Goal: Transaction & Acquisition: Purchase product/service

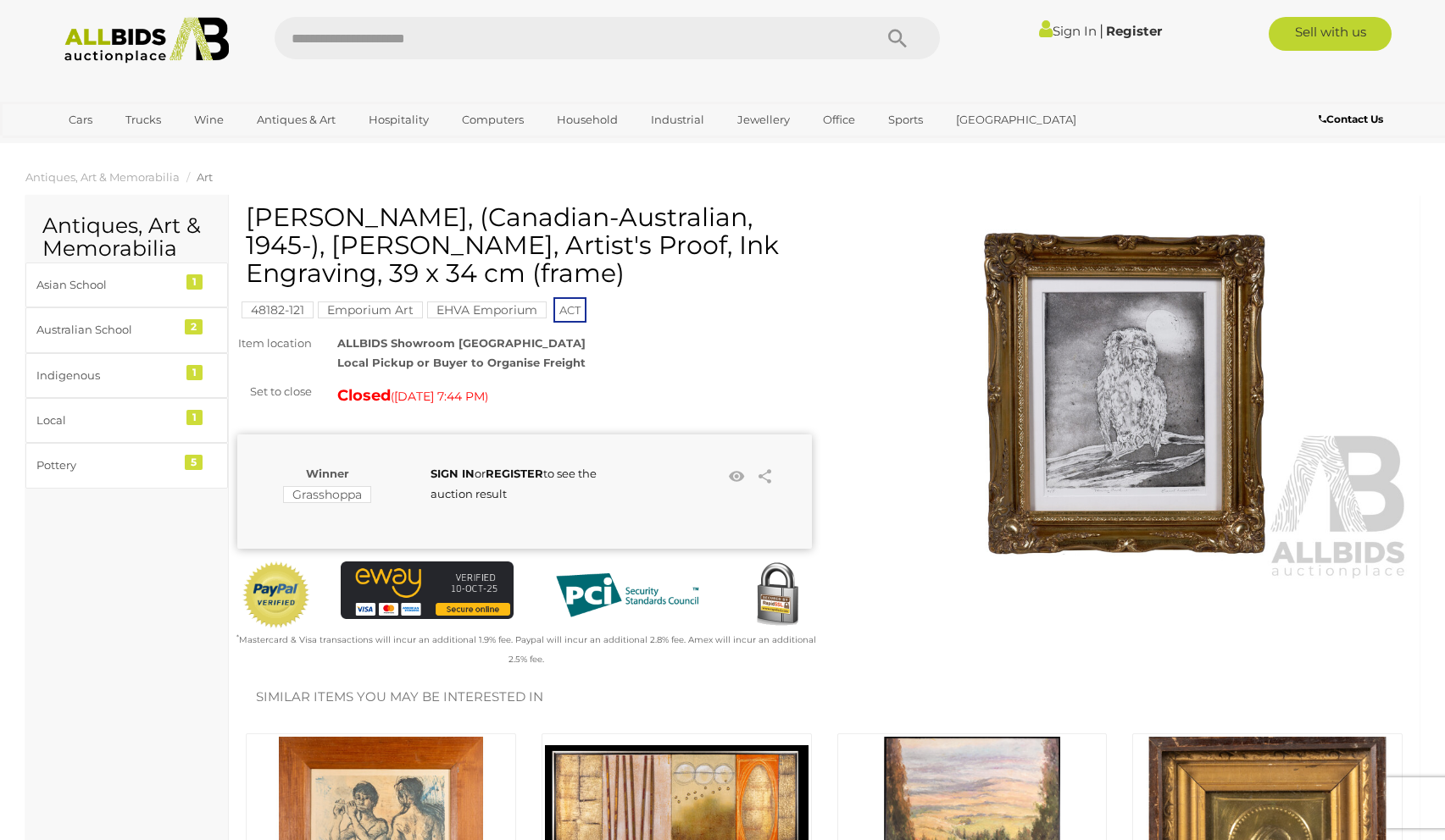
click at [158, 38] on img at bounding box center [147, 40] width 184 height 47
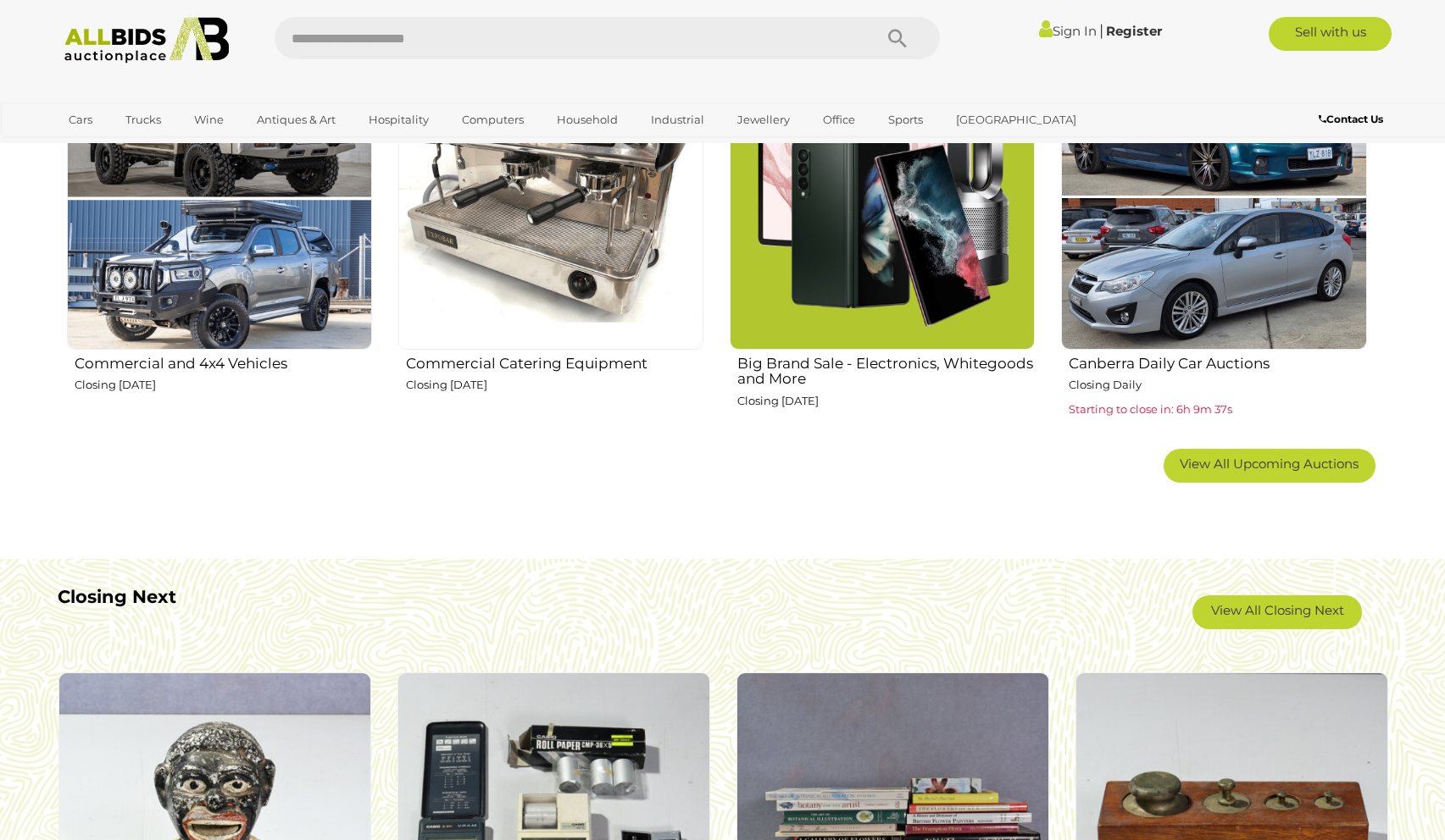
scroll to position [1141, 0]
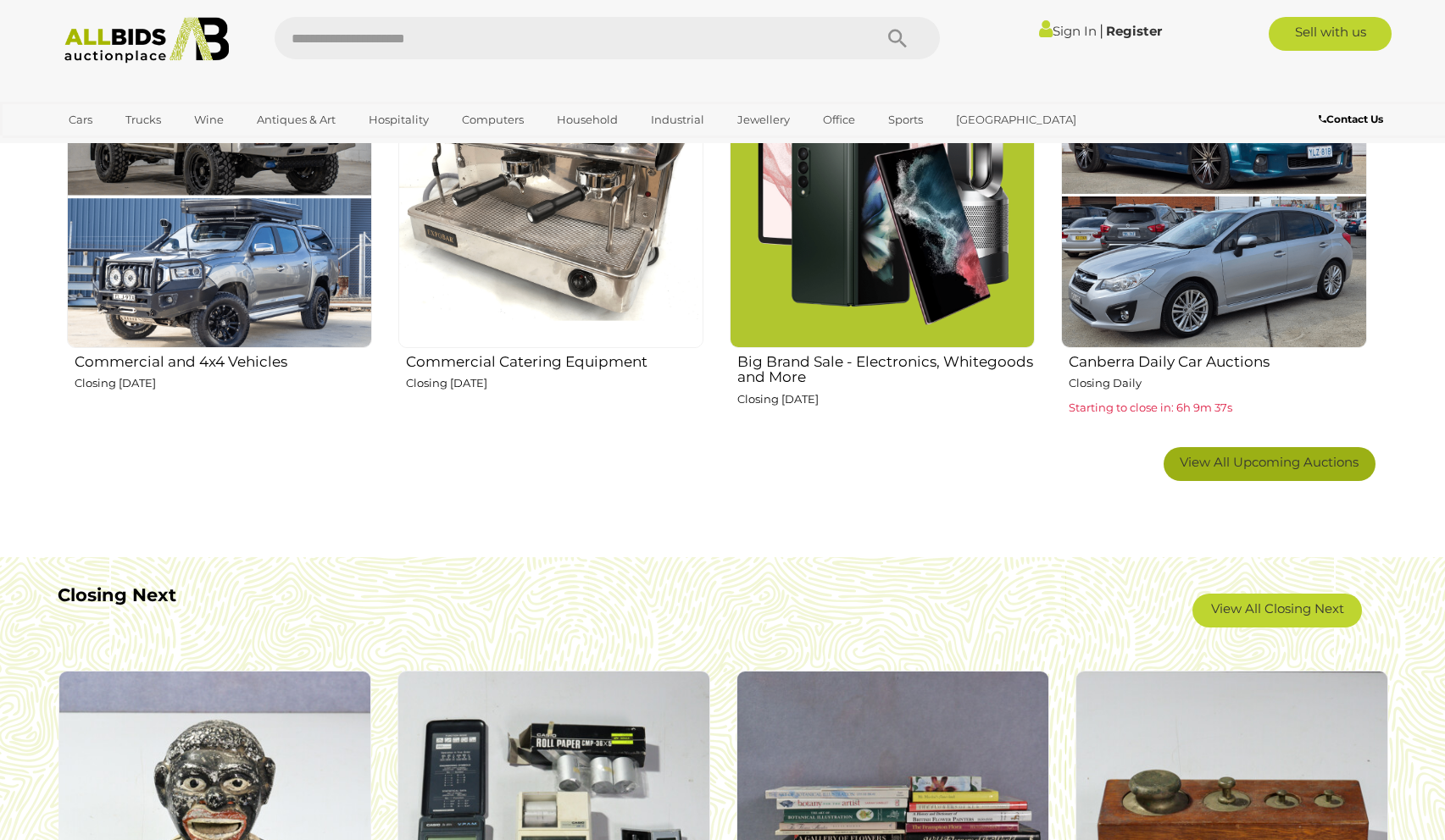
click at [1210, 470] on link "View All Upcoming Auctions" at bounding box center [1269, 464] width 212 height 34
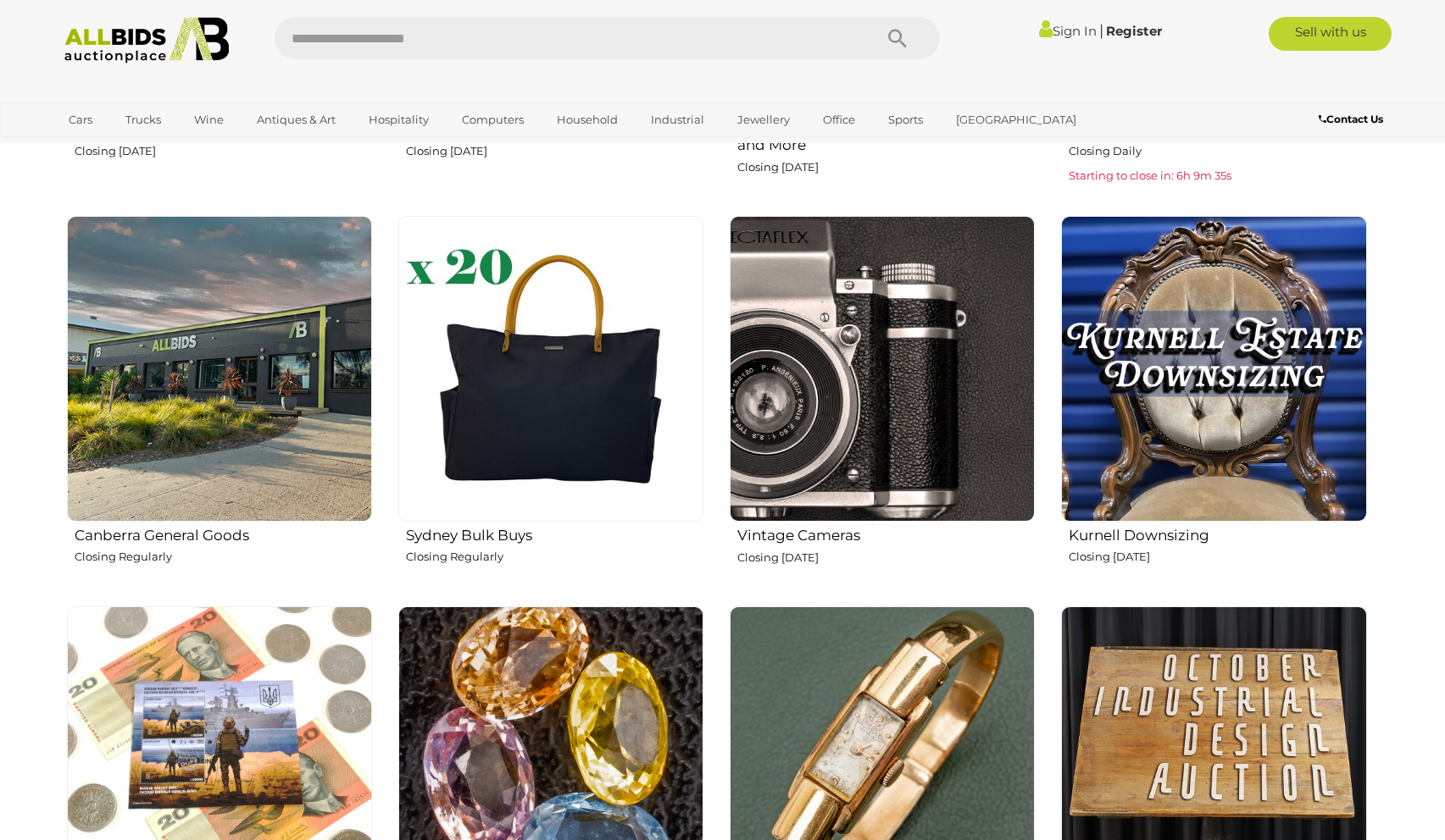
scroll to position [1376, 0]
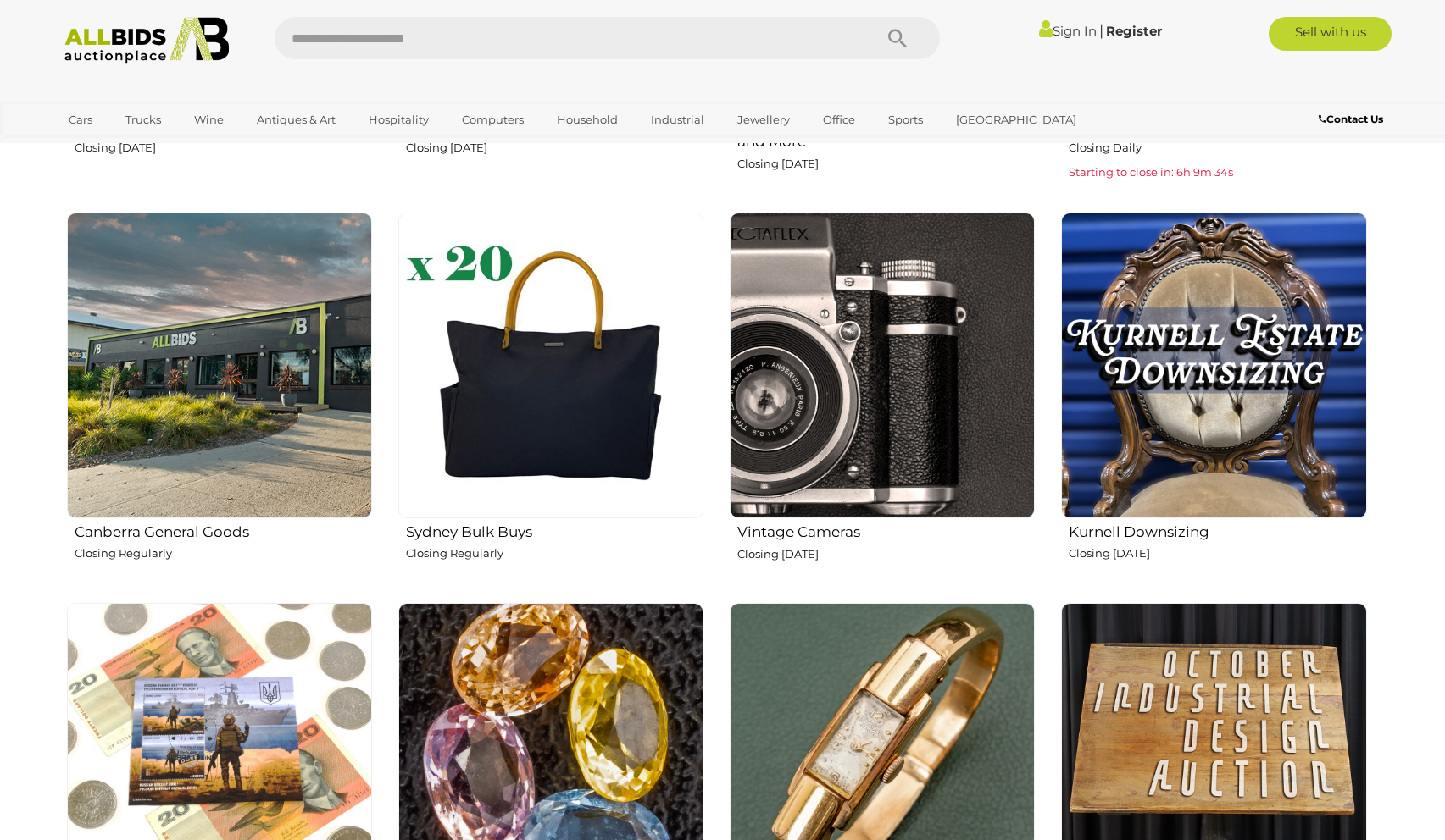
click at [1202, 434] on img at bounding box center [1213, 365] width 305 height 305
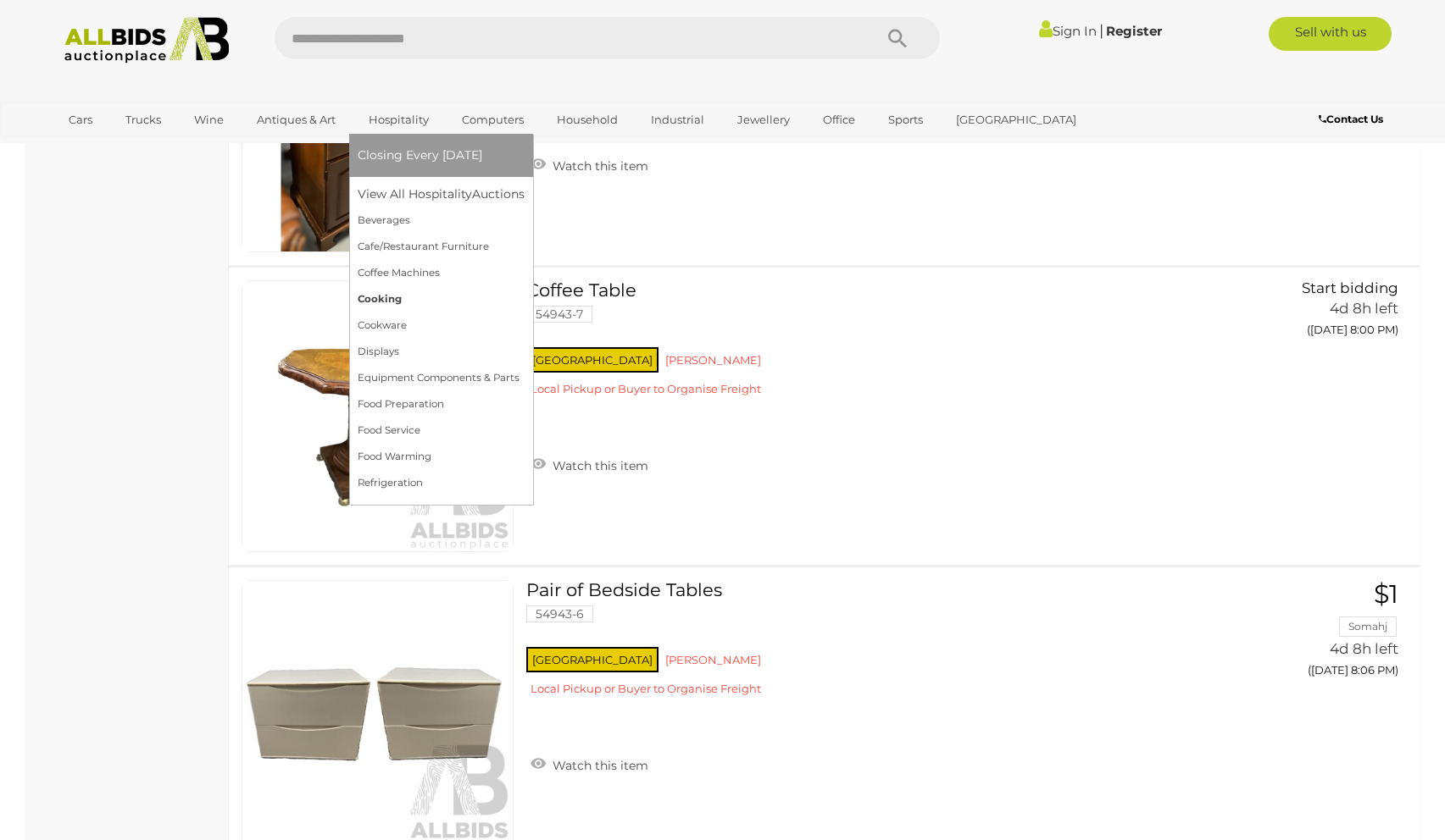
scroll to position [2465, 0]
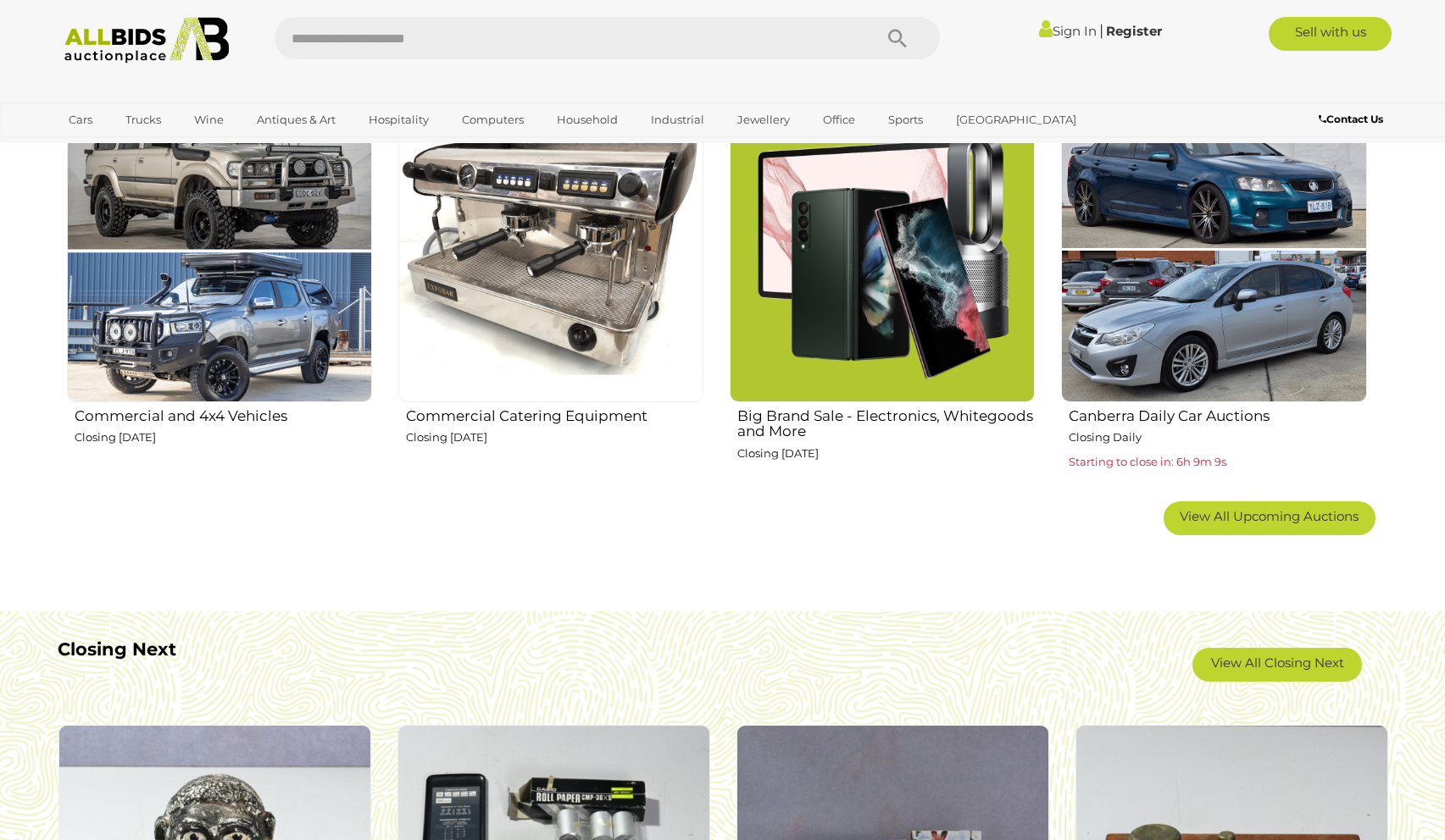
scroll to position [1082, 0]
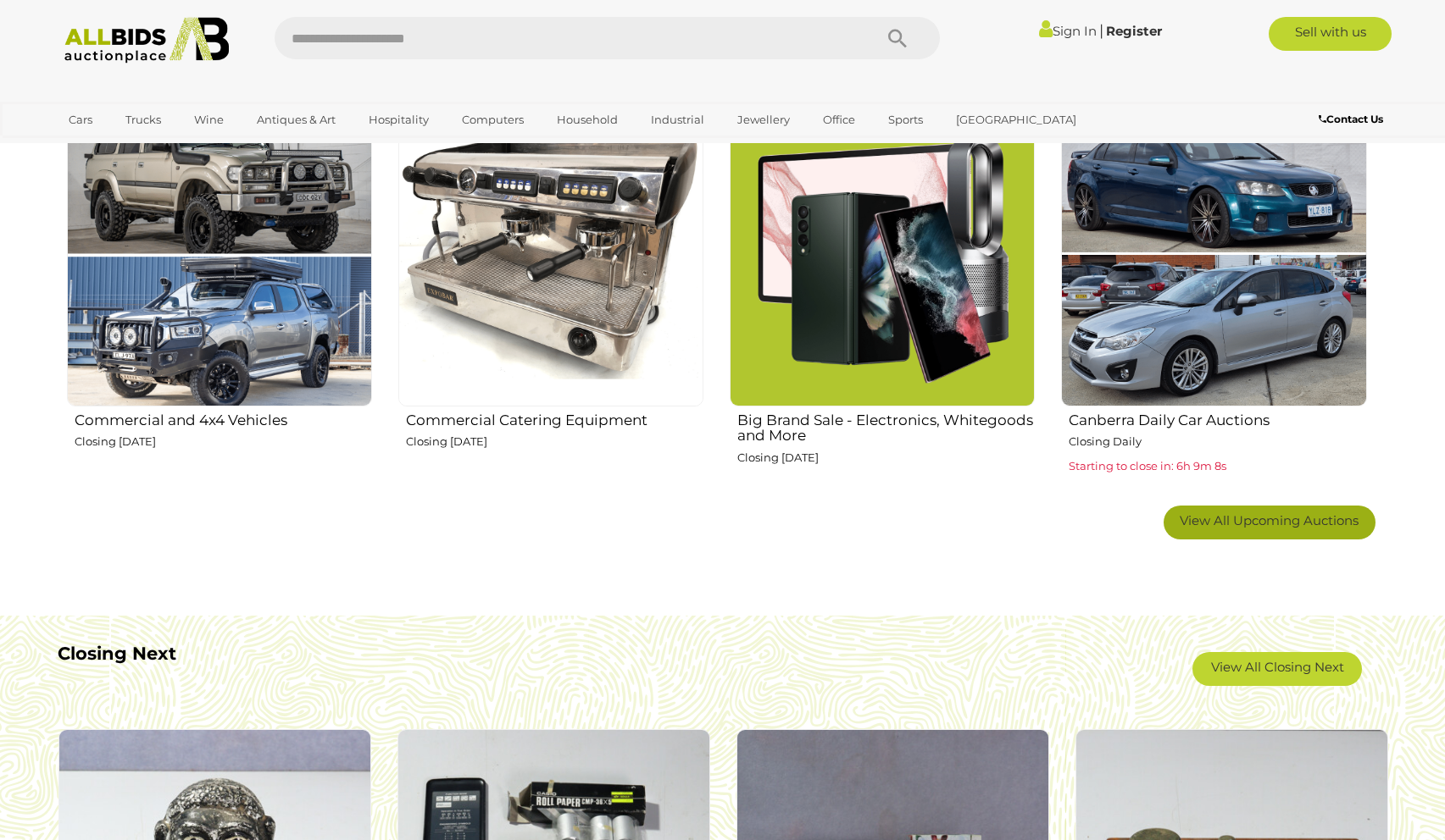
click at [1285, 519] on span "View All Upcoming Auctions" at bounding box center [1269, 520] width 179 height 16
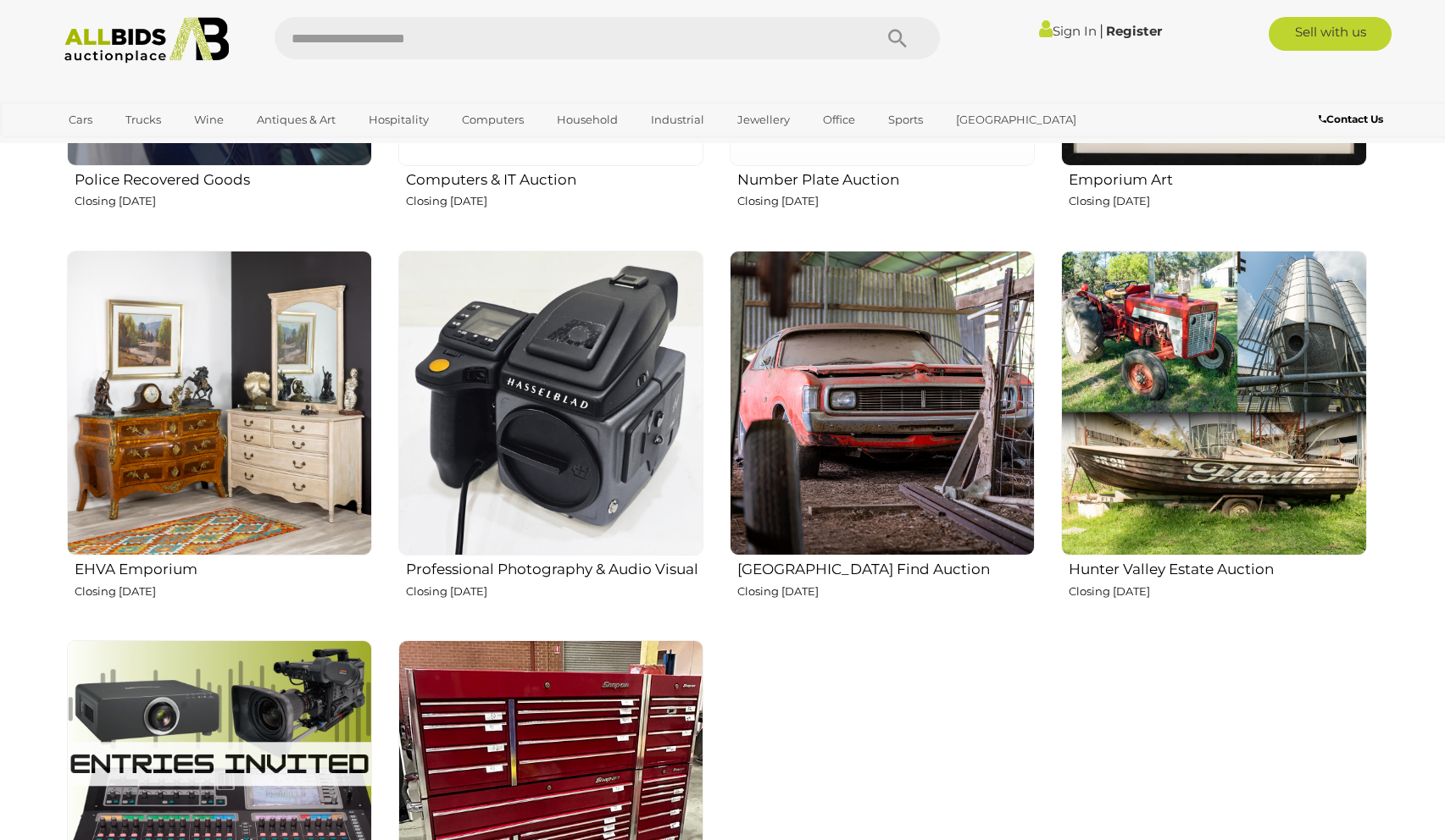
scroll to position [2523, 0]
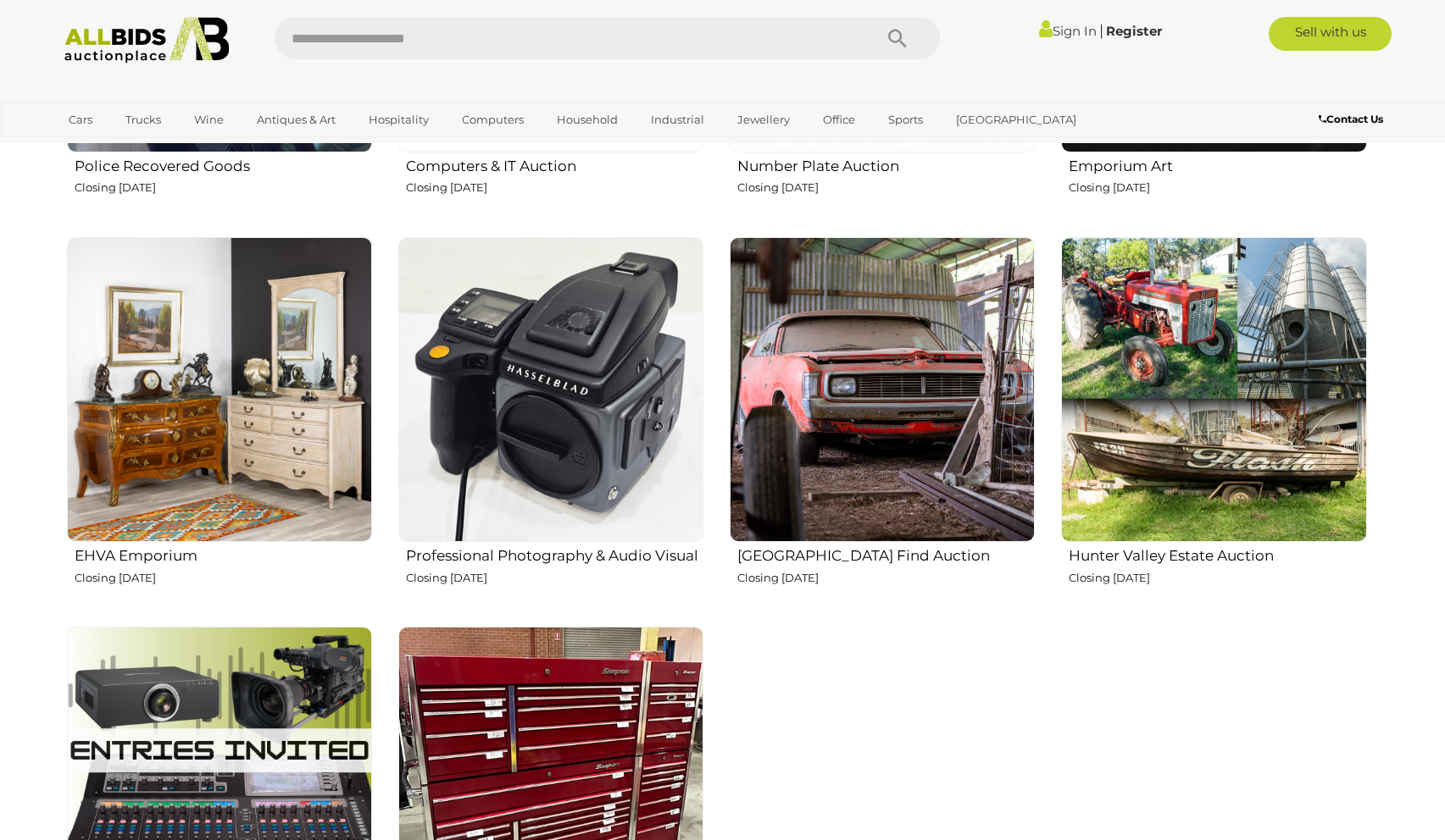
click at [1213, 479] on img at bounding box center [1213, 390] width 305 height 305
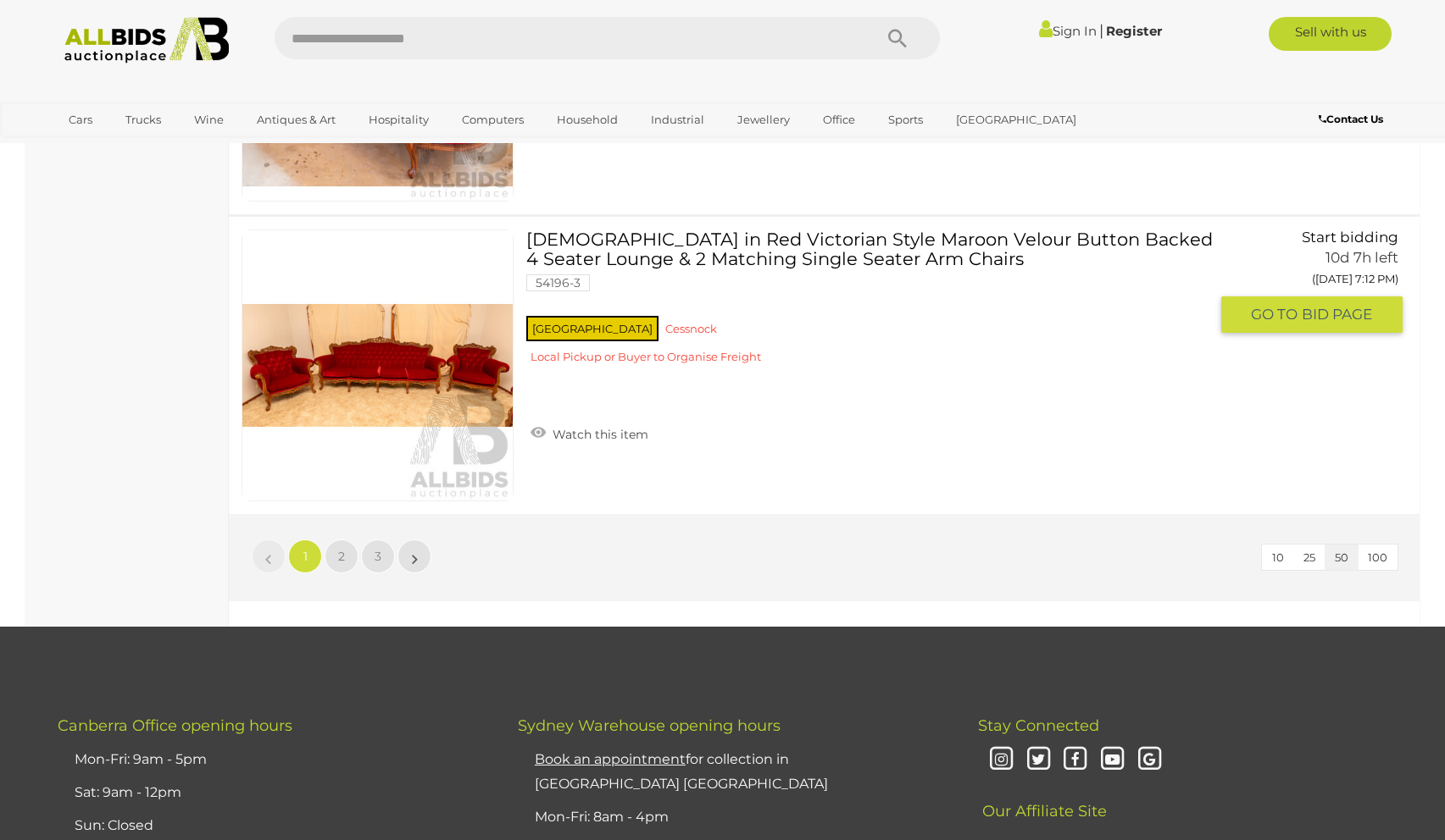
scroll to position [14719, 0]
click at [343, 568] on link "2" at bounding box center [341, 555] width 34 height 34
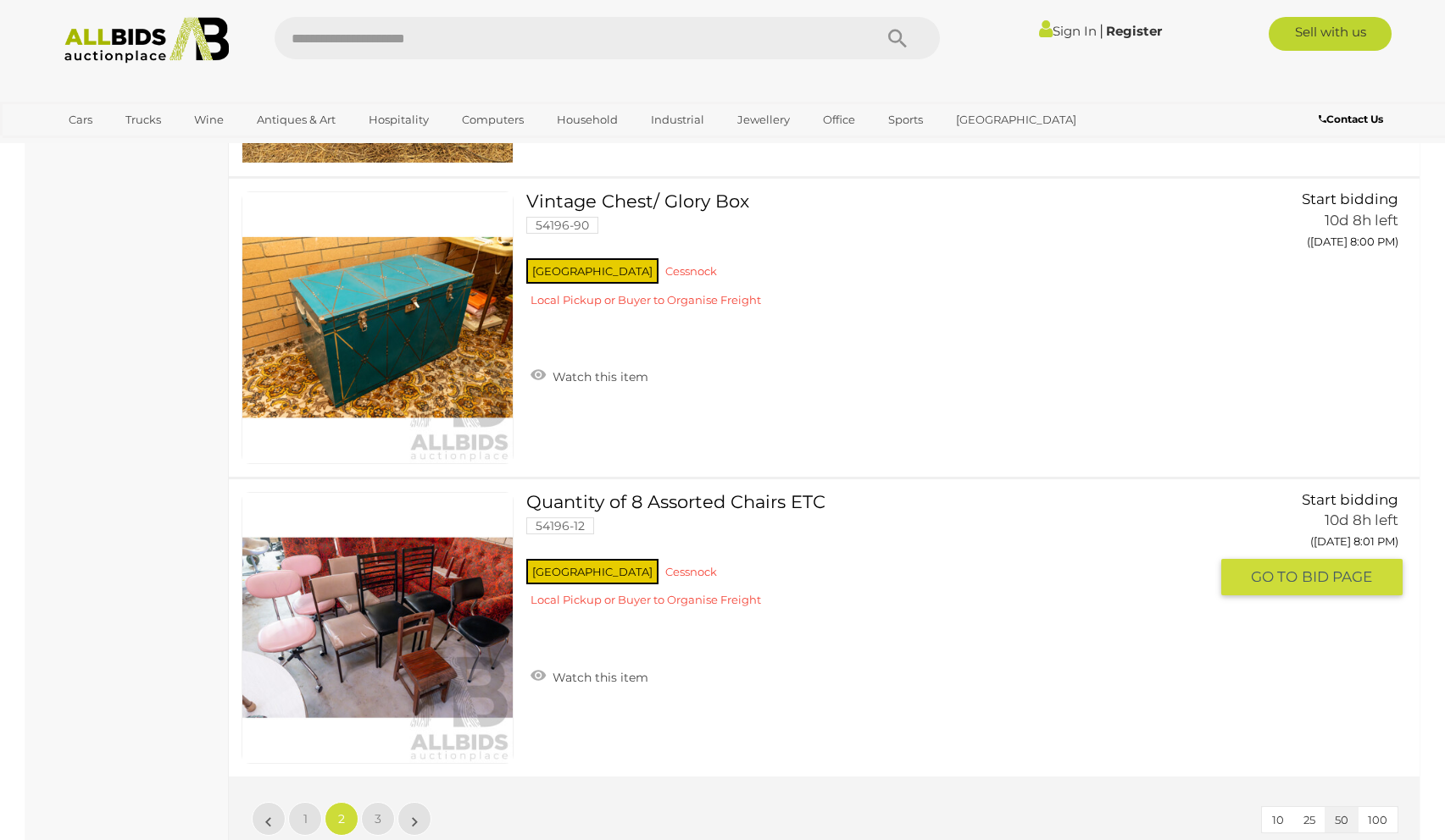
scroll to position [14481, 0]
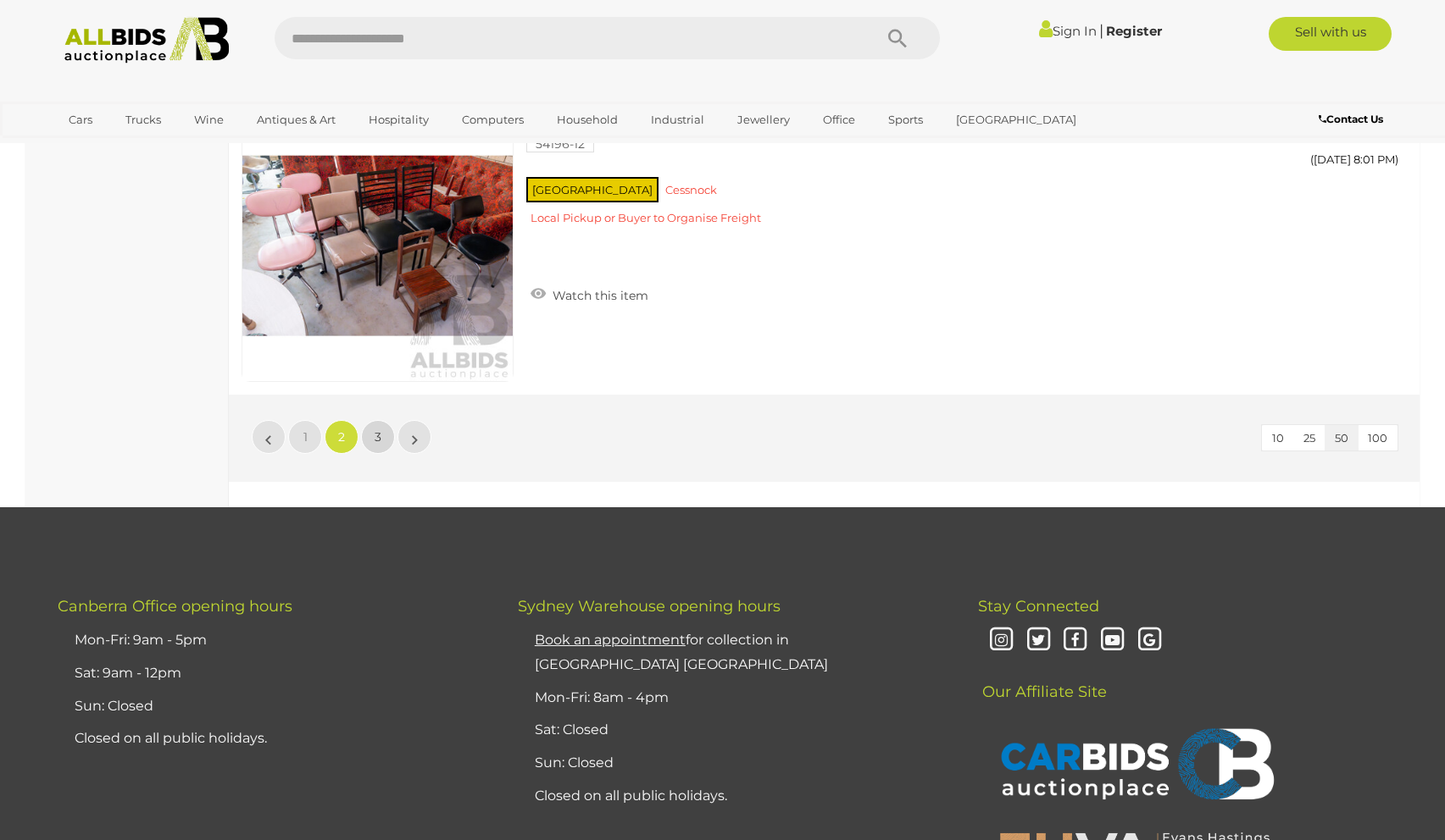
click at [377, 441] on span "3" at bounding box center [378, 437] width 7 height 15
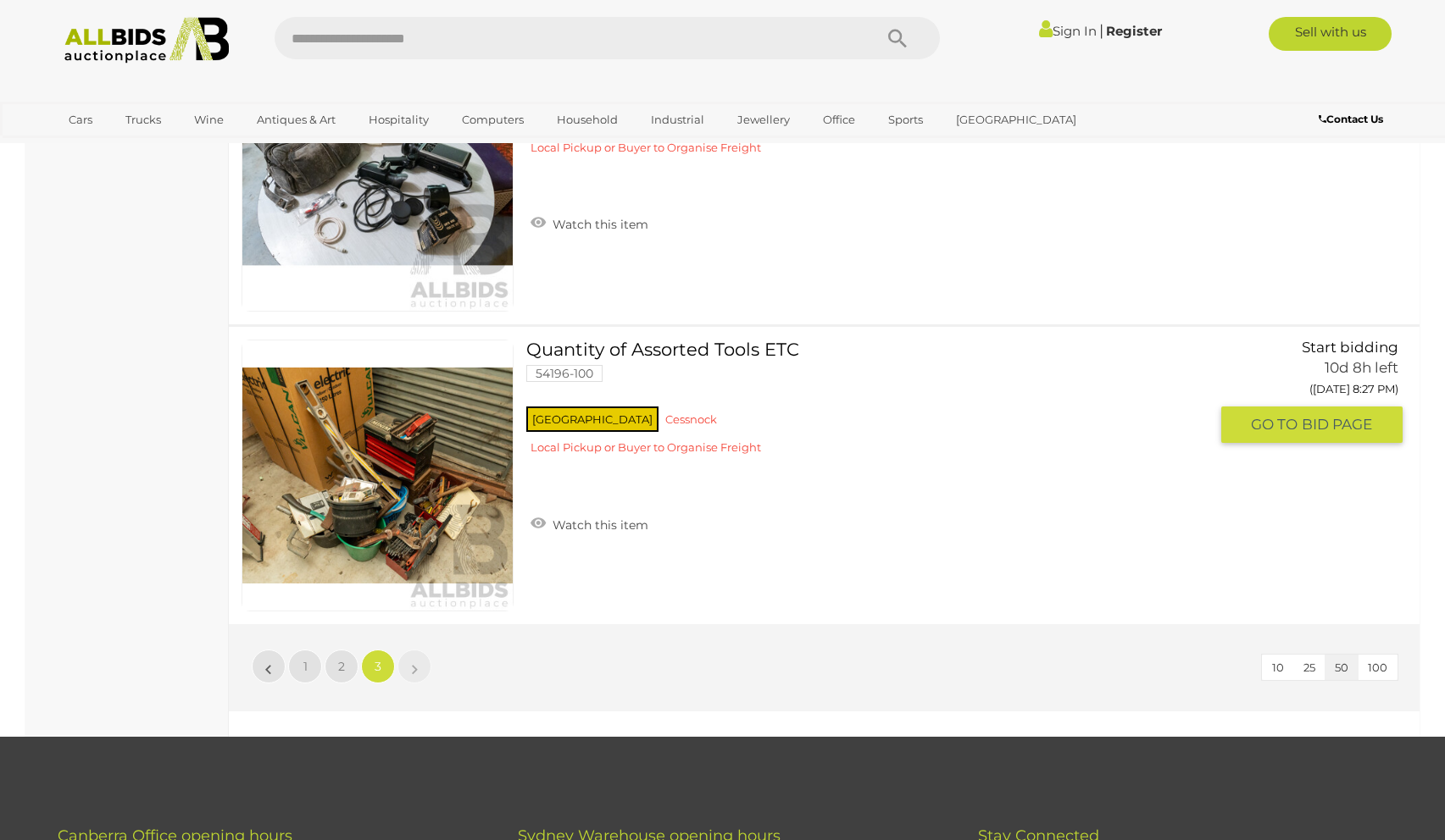
scroll to position [7410, 0]
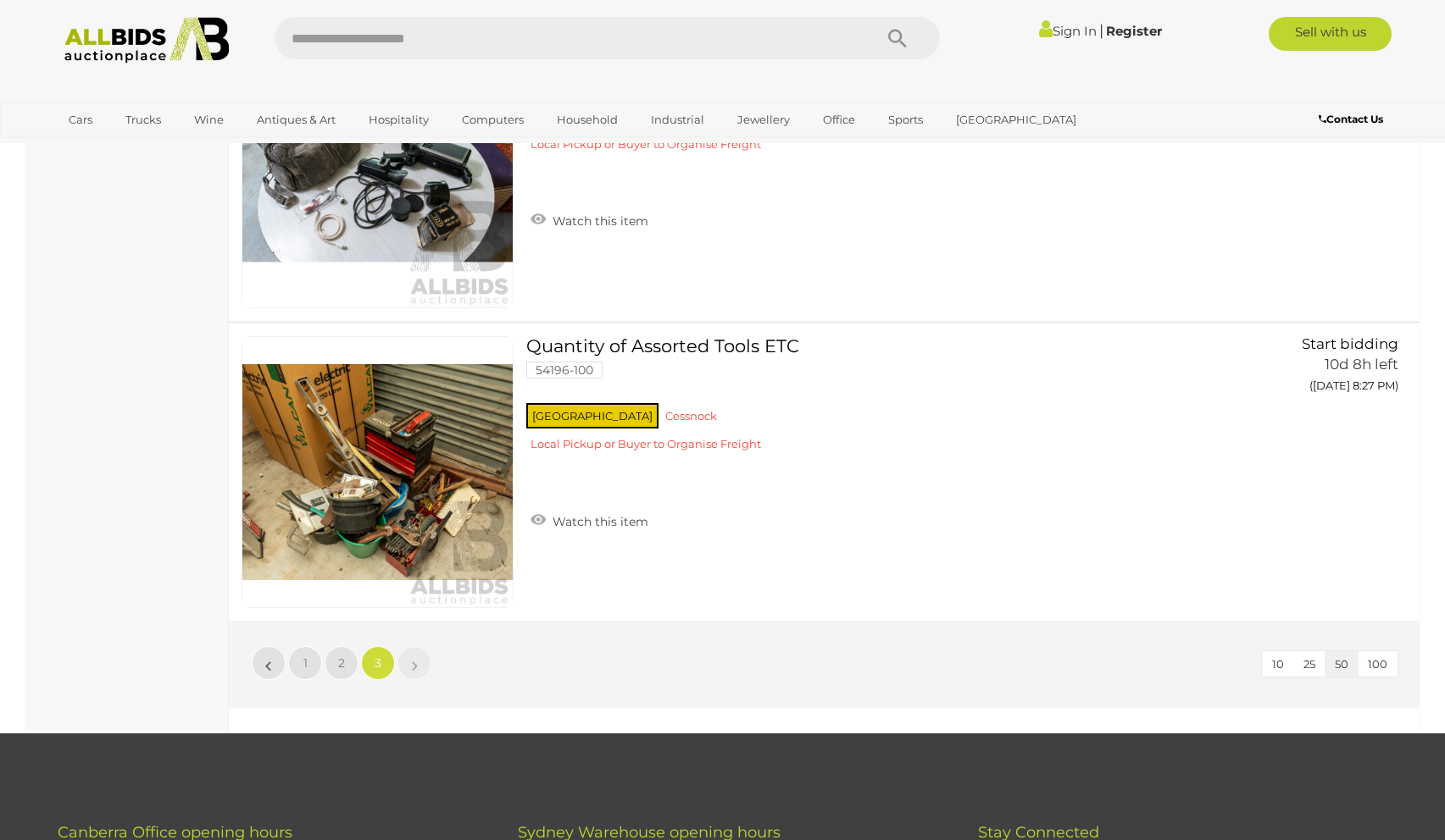
click at [150, 37] on img at bounding box center [147, 40] width 184 height 47
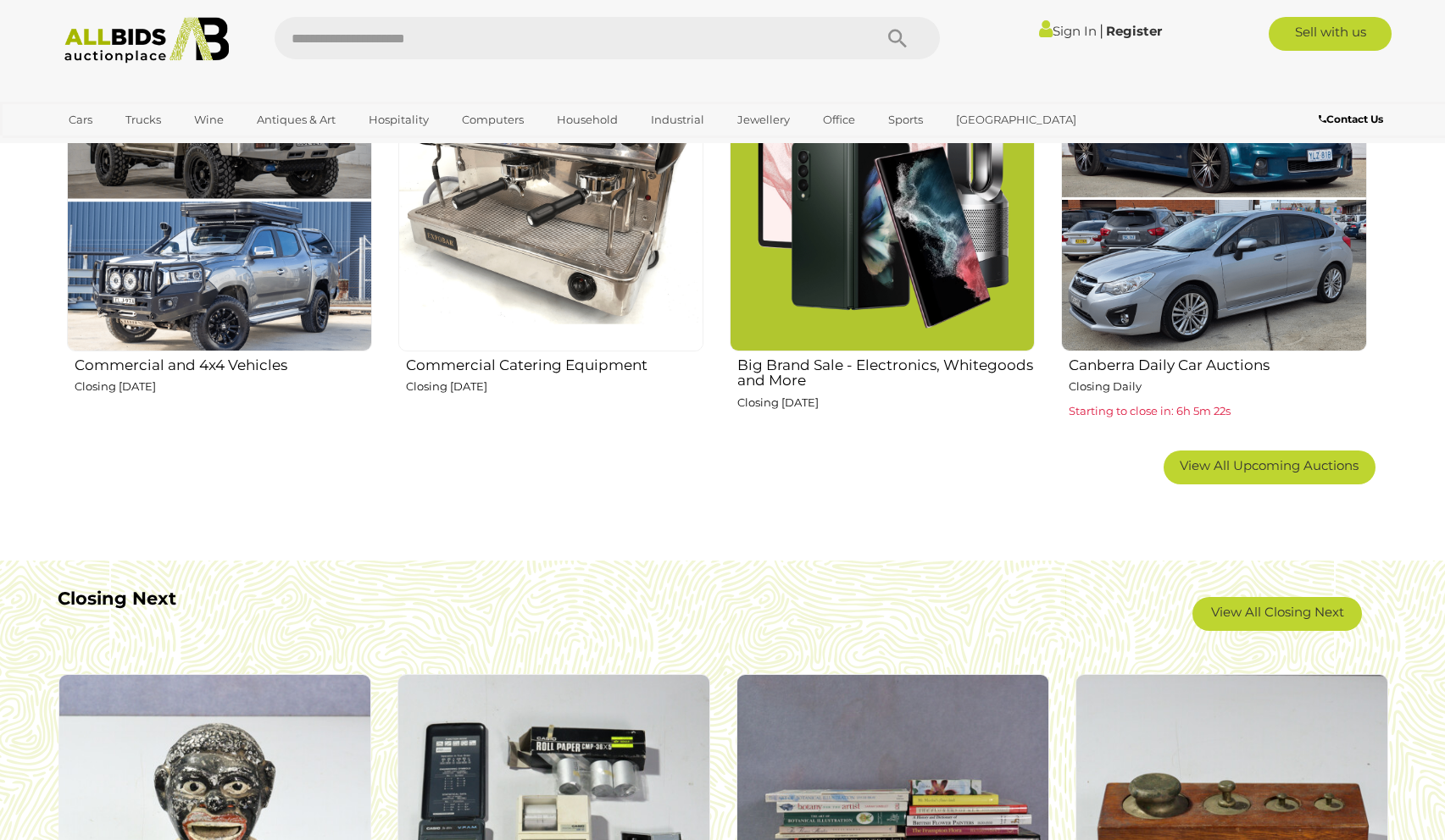
scroll to position [1069, 0]
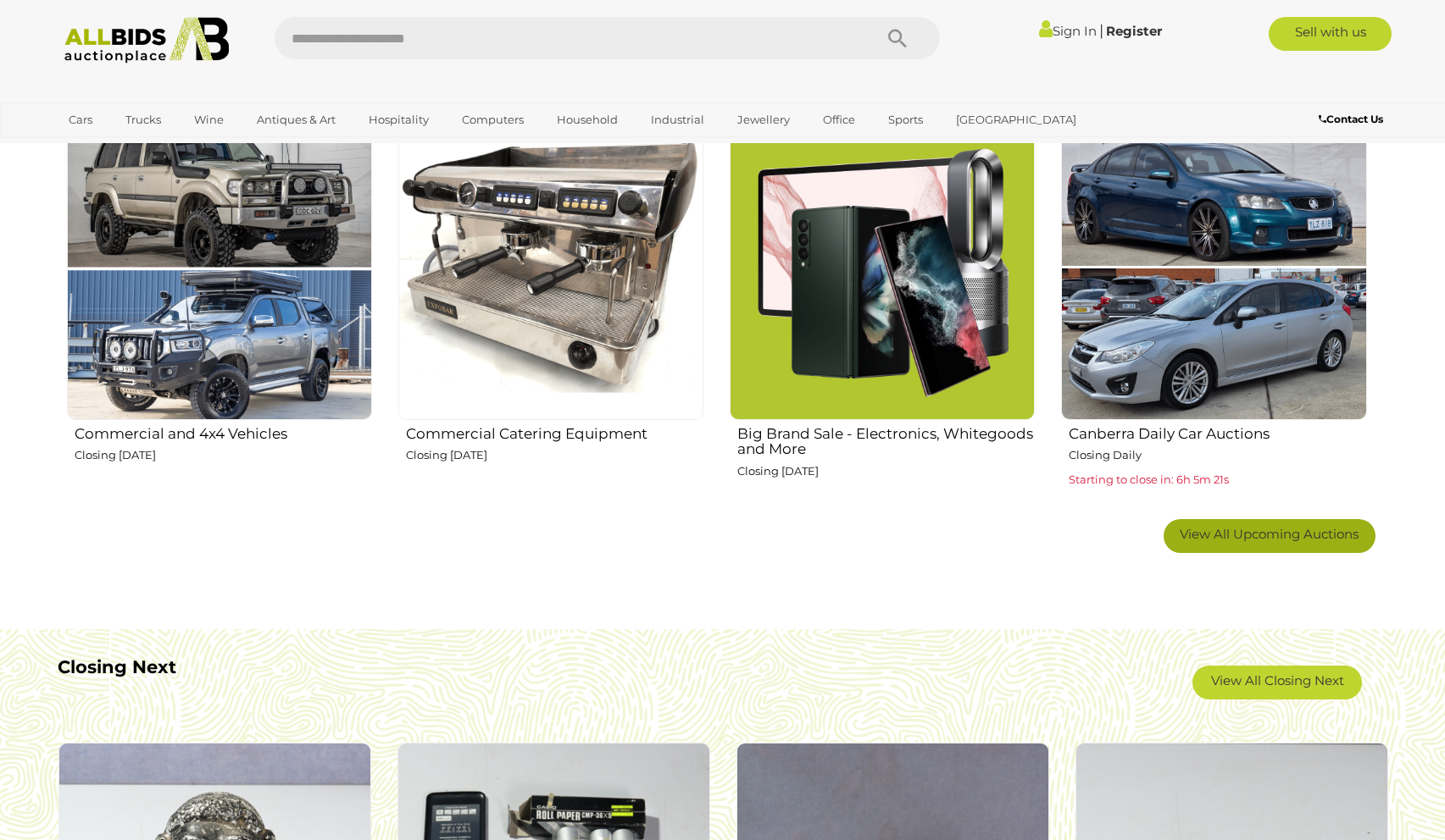
click at [1221, 538] on span "View All Upcoming Auctions" at bounding box center [1269, 534] width 179 height 16
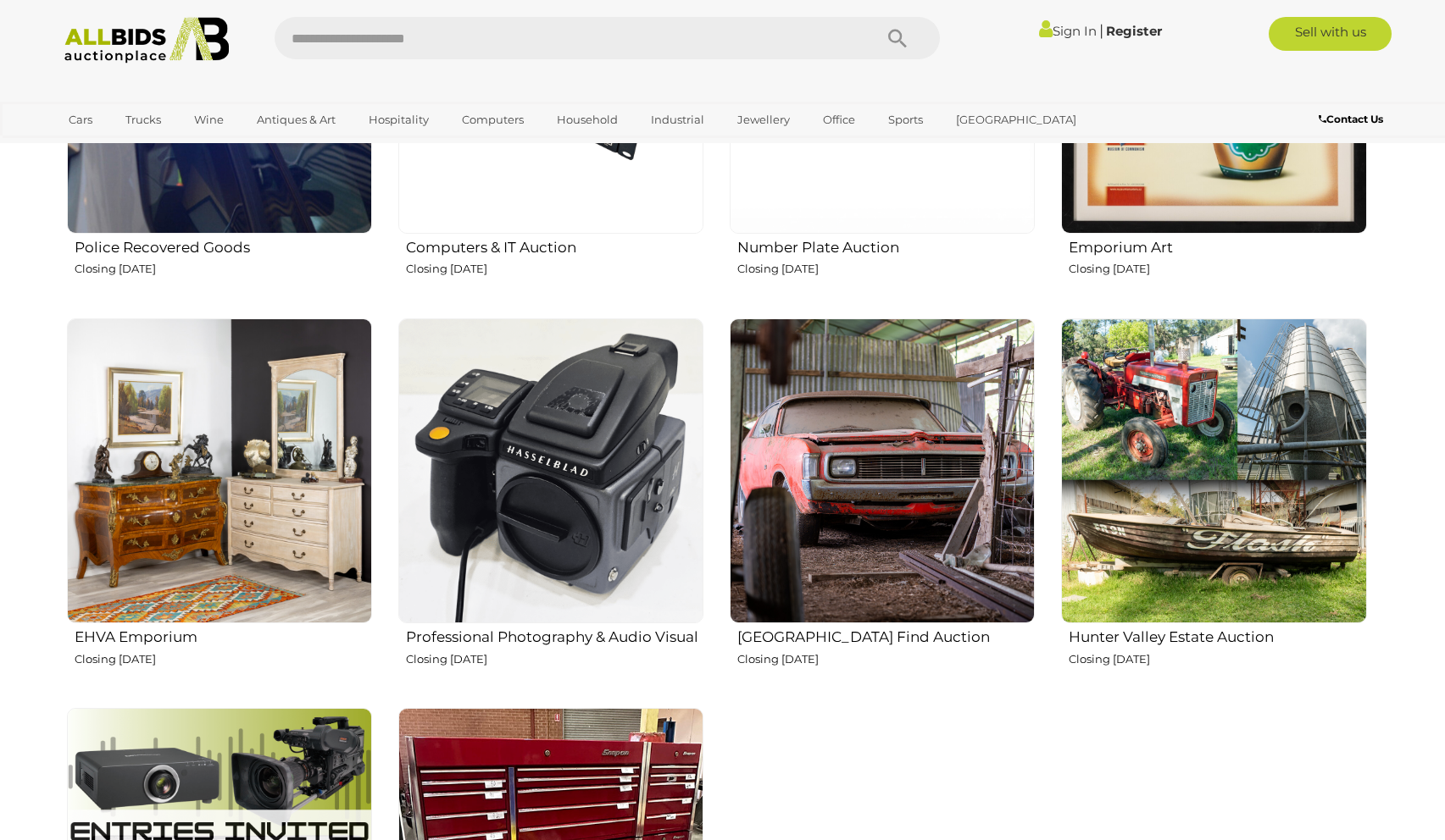
scroll to position [2443, 0]
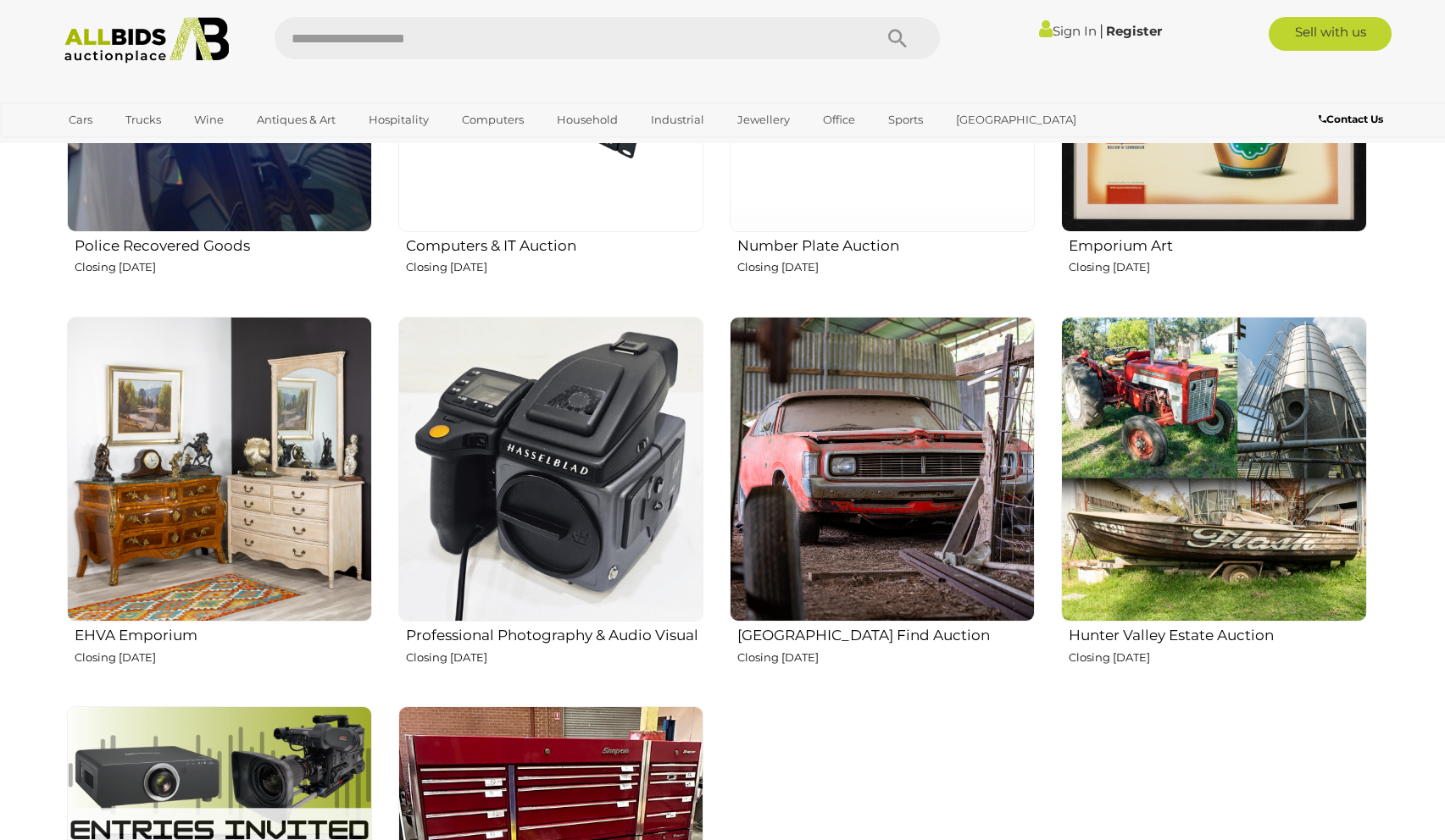
click at [199, 458] on img at bounding box center [219, 469] width 305 height 305
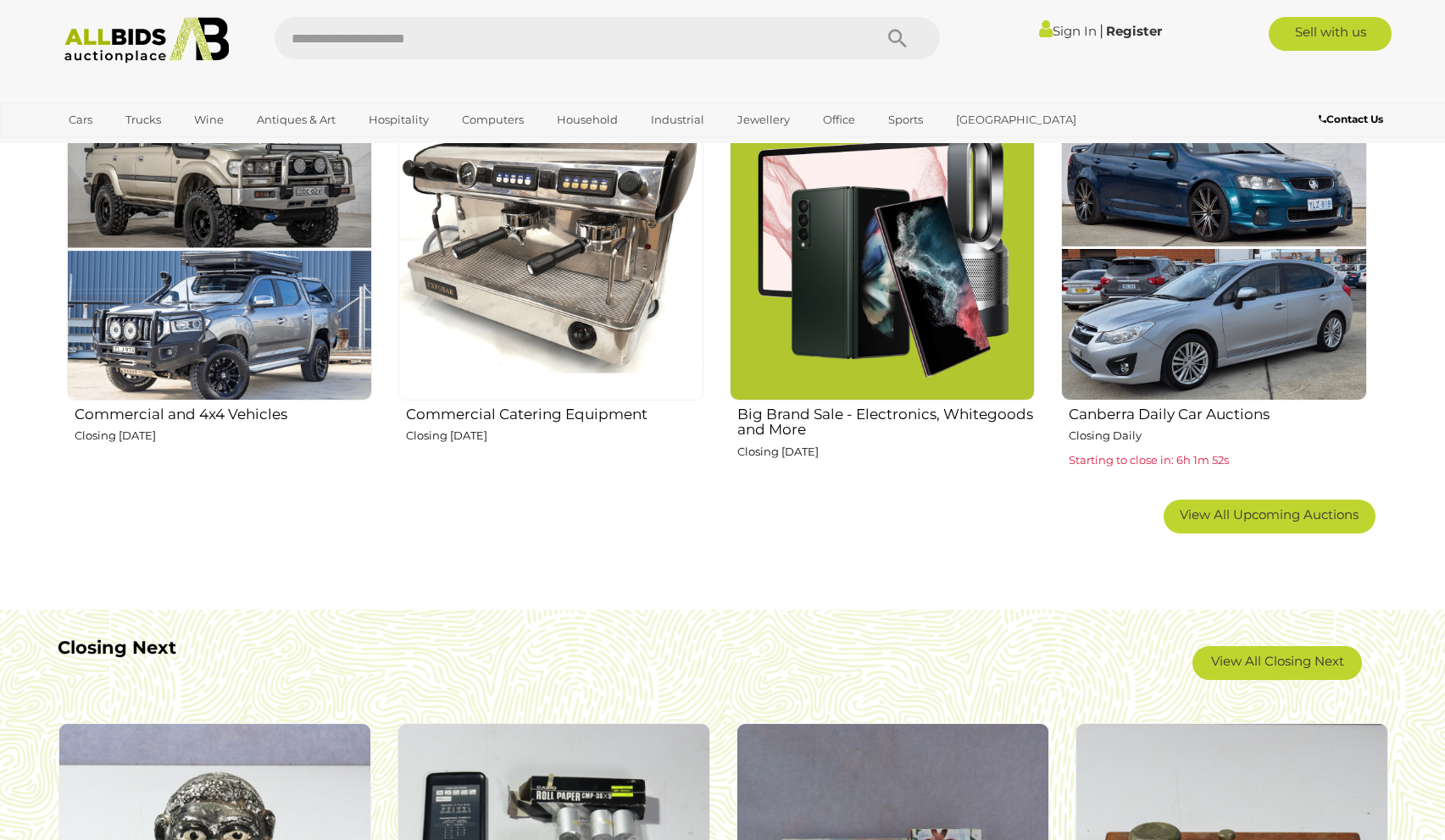
scroll to position [1102, 0]
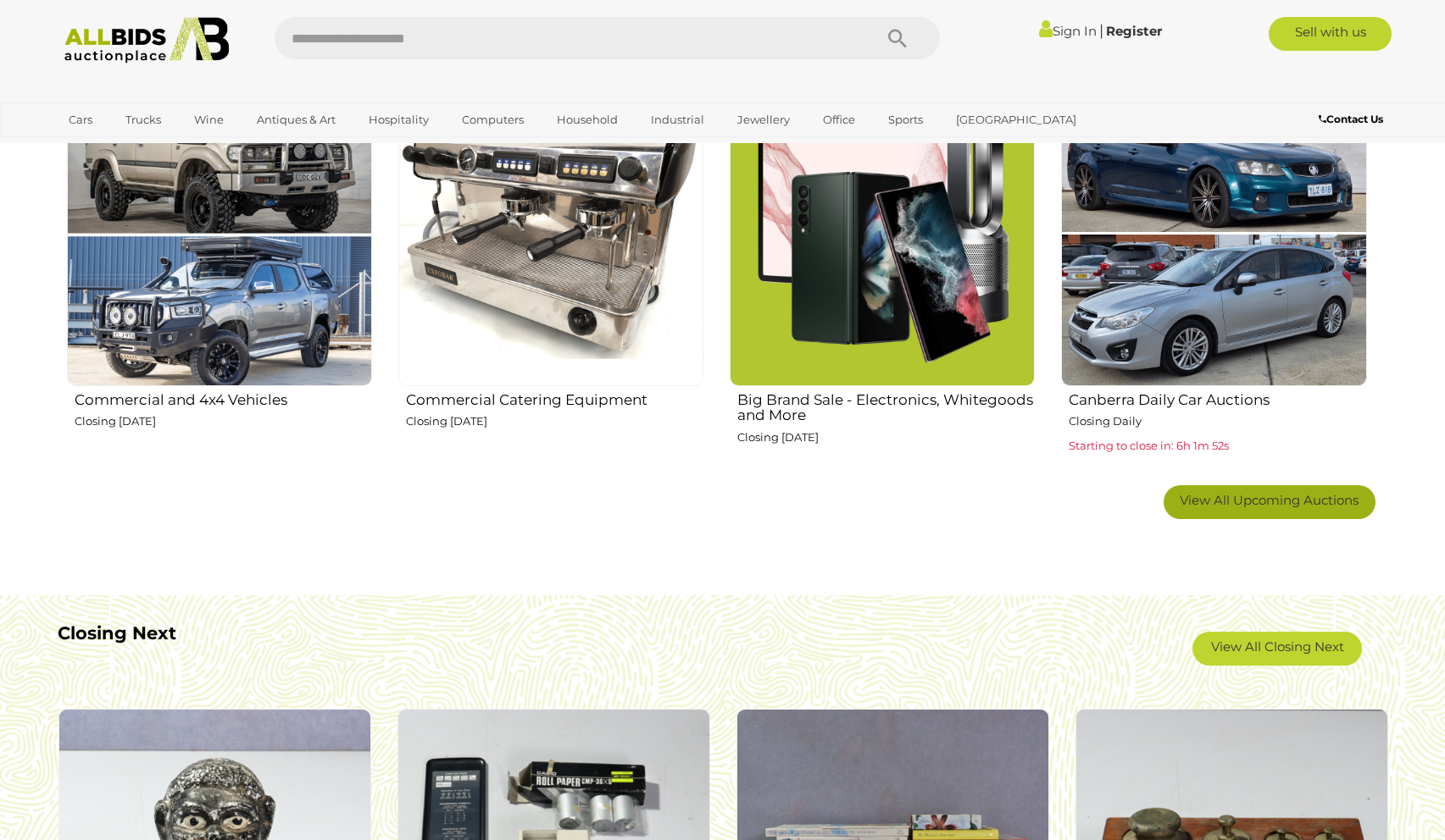
click at [1235, 498] on span "View All Upcoming Auctions" at bounding box center [1269, 500] width 179 height 16
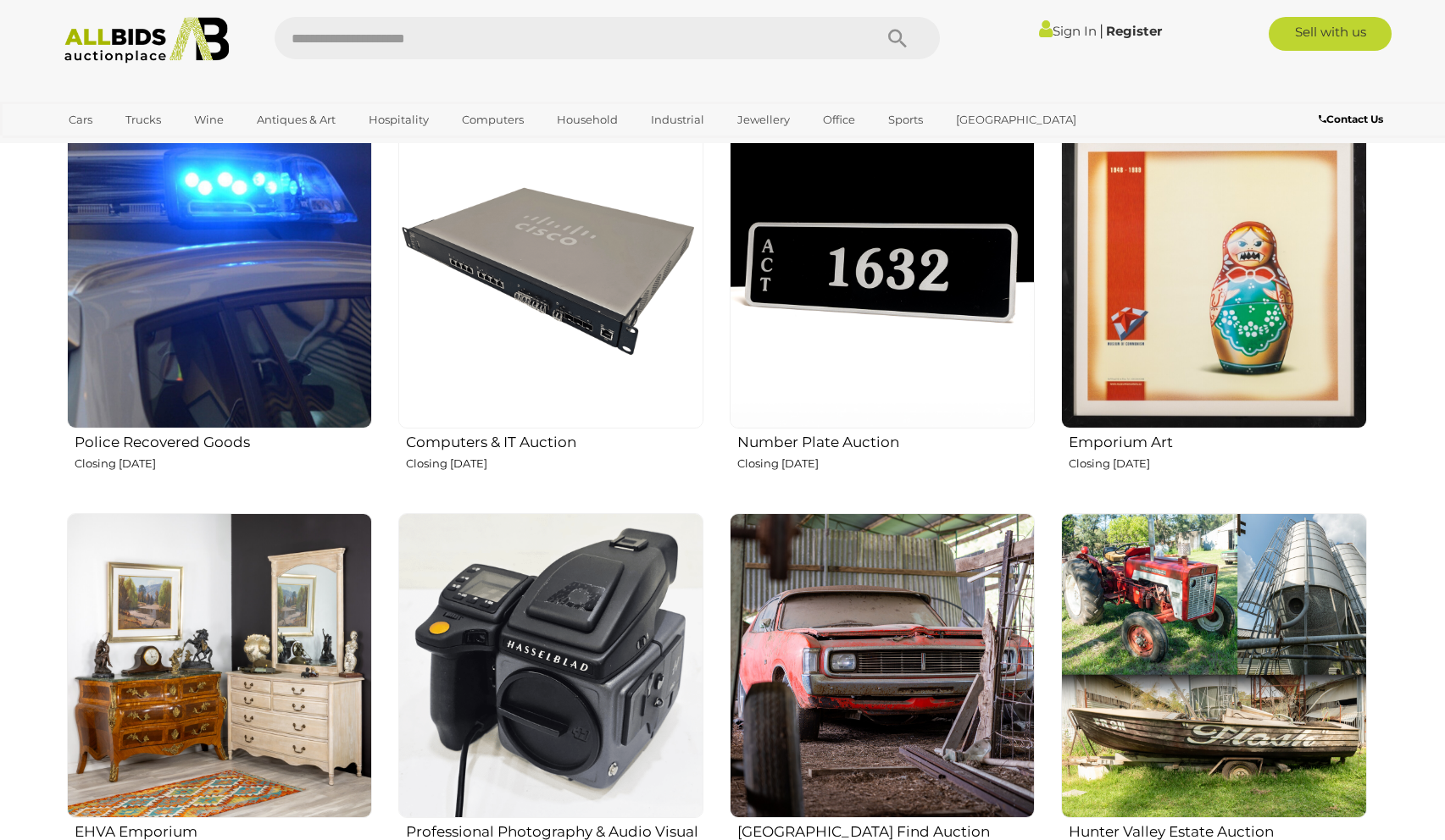
scroll to position [2245, 0]
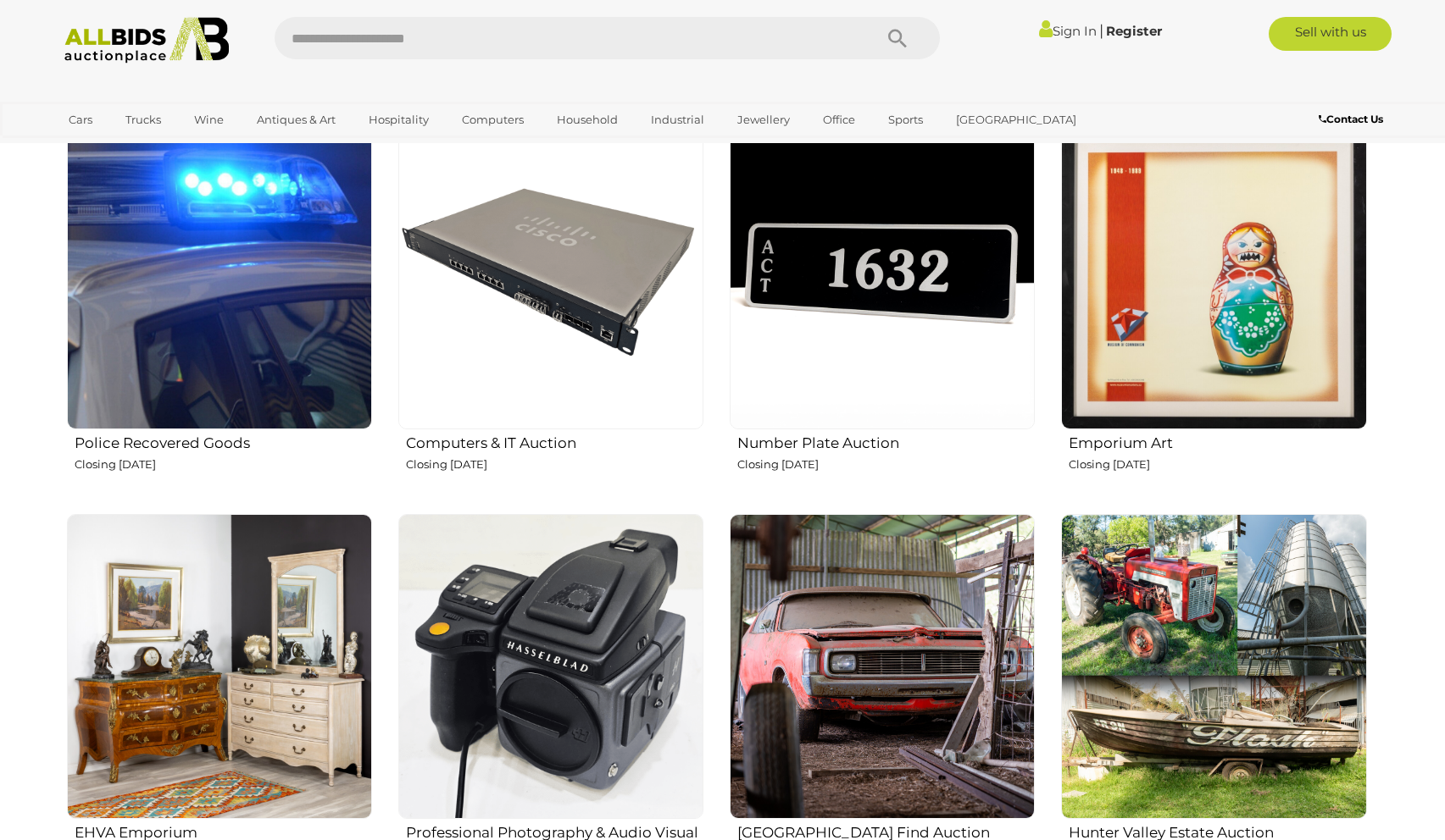
click at [852, 341] on img at bounding box center [882, 276] width 305 height 305
